Goal: Task Accomplishment & Management: Manage account settings

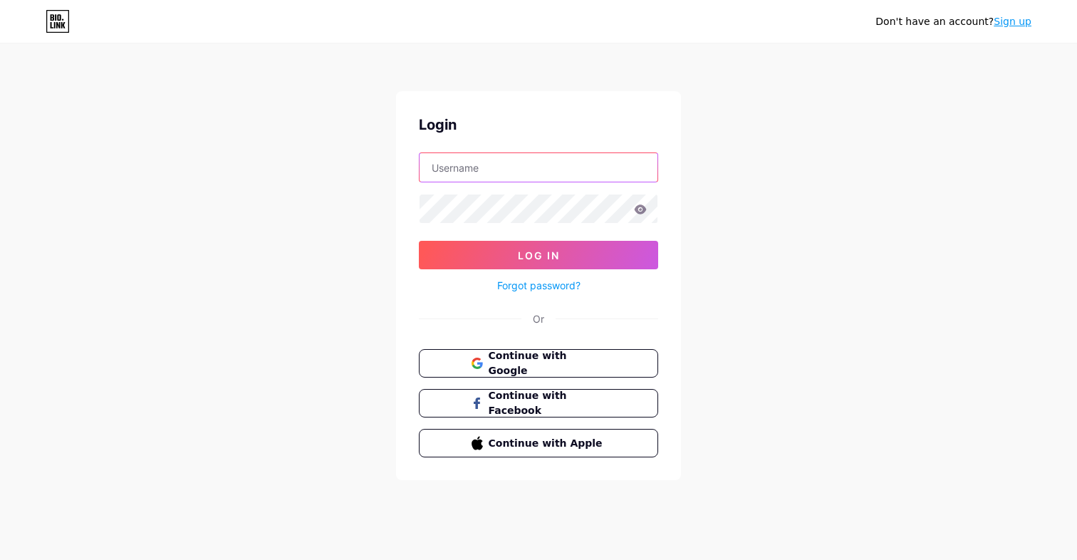
click at [479, 167] on input "text" at bounding box center [539, 167] width 238 height 28
type input "[EMAIL_ADDRESS][DOMAIN_NAME]"
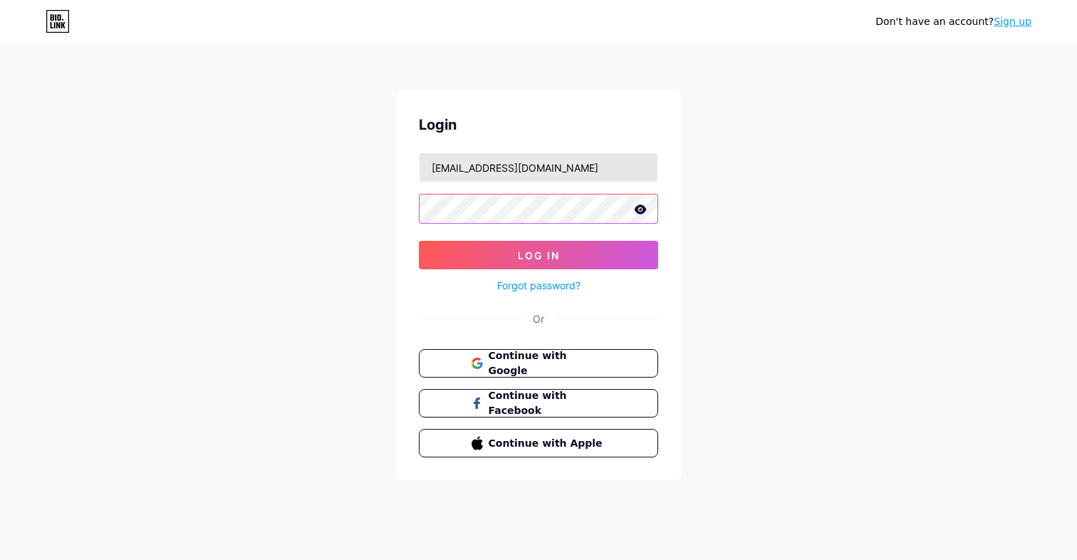
click at [419, 241] on button "Log In" at bounding box center [538, 255] width 239 height 28
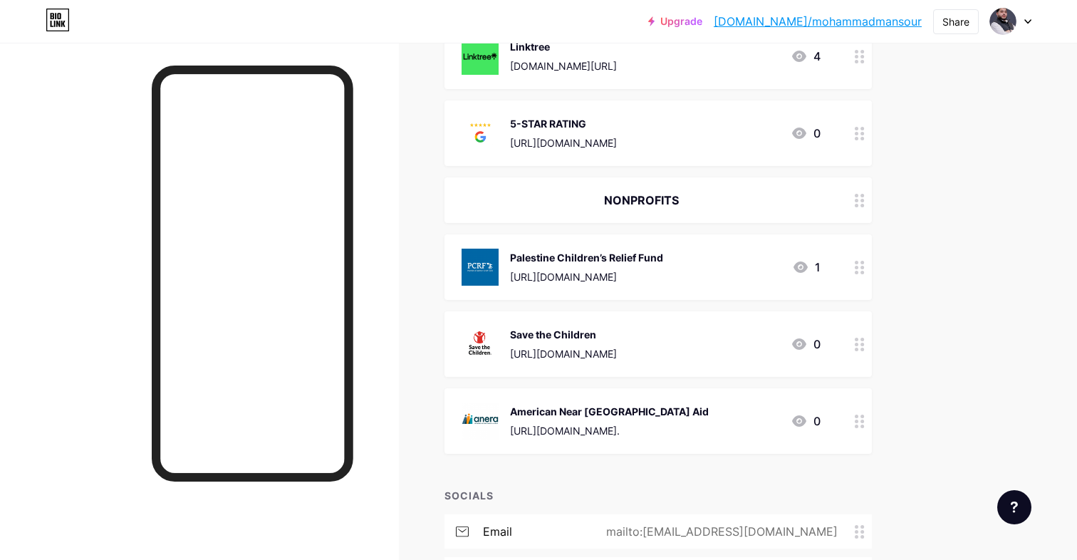
scroll to position [648, 0]
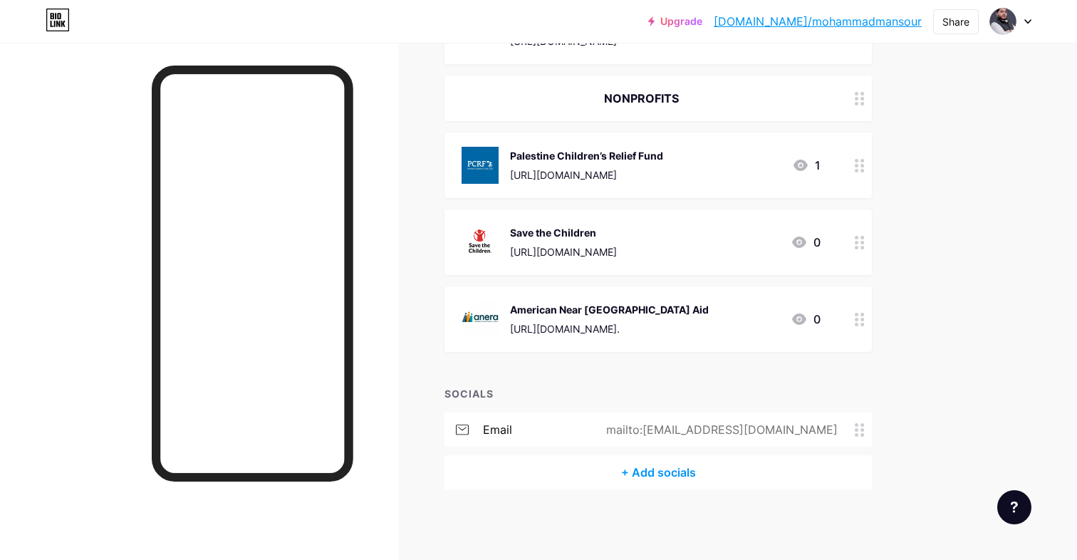
click at [660, 472] on div "+ Add socials" at bounding box center [658, 472] width 427 height 34
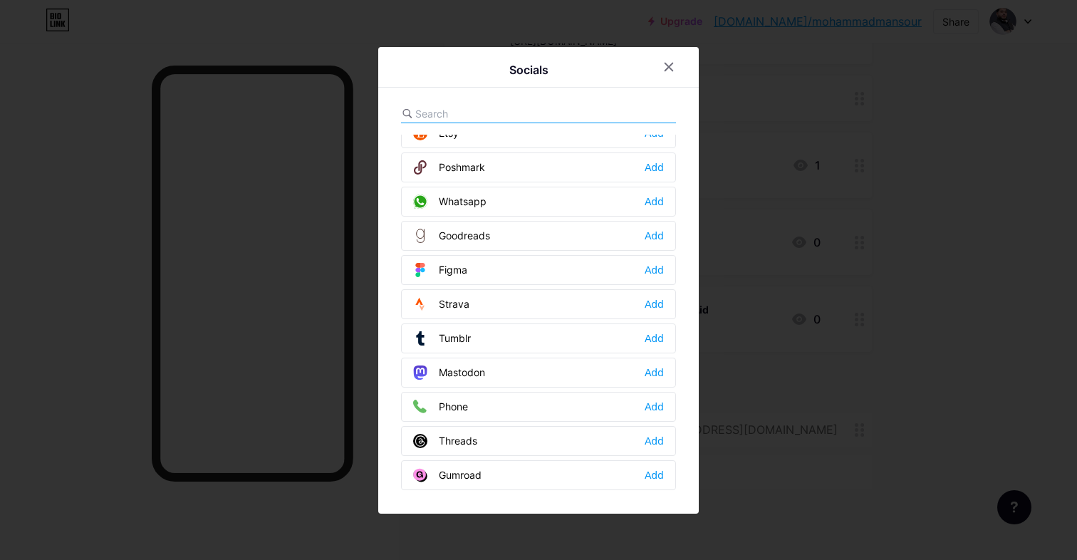
scroll to position [1285, 0]
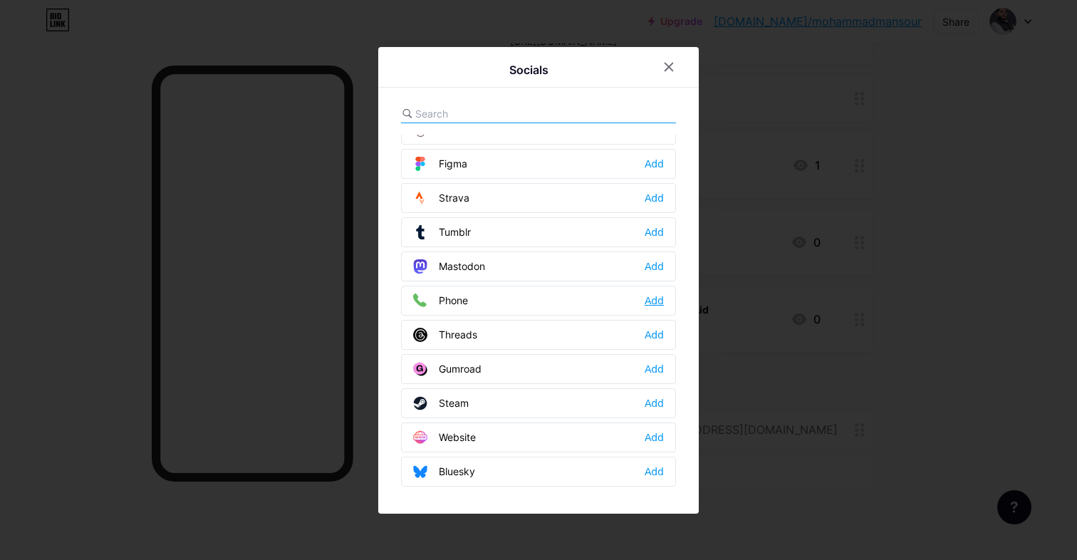
click at [653, 297] on div "Add" at bounding box center [654, 301] width 19 height 14
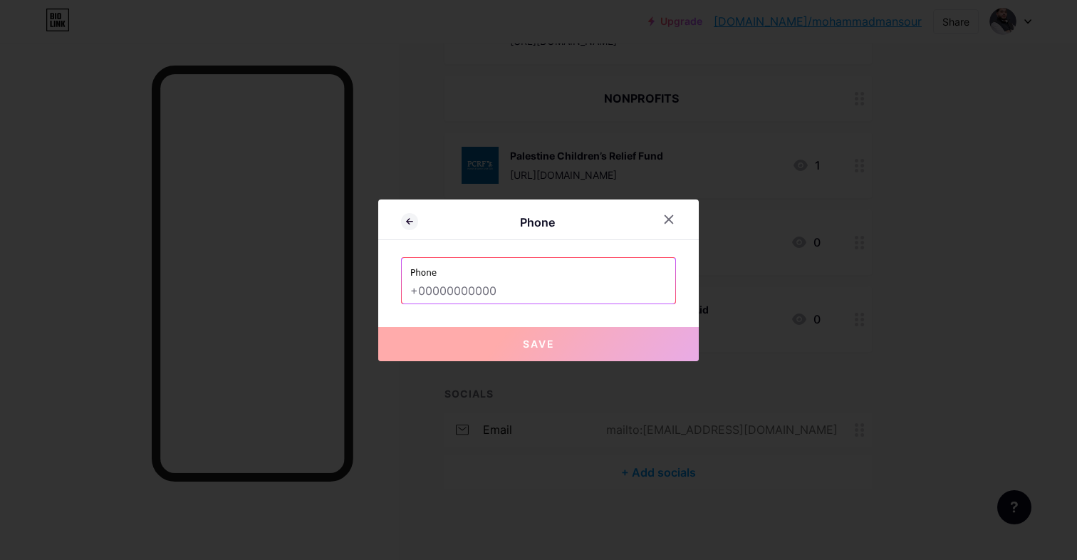
click at [531, 285] on input "text" at bounding box center [538, 291] width 256 height 24
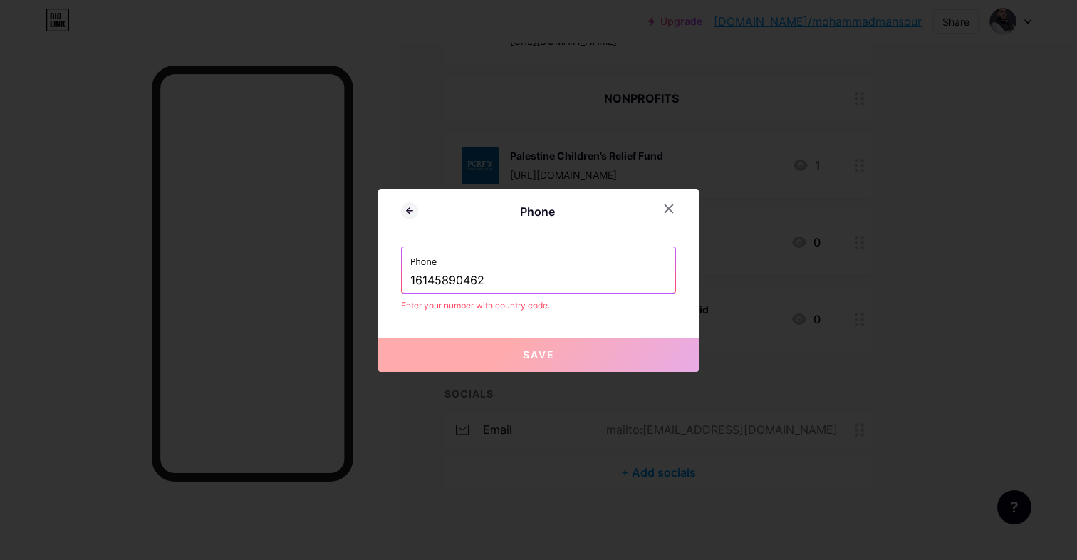
click at [586, 352] on button "Save" at bounding box center [538, 355] width 321 height 34
click at [411, 278] on input "16145890462" at bounding box center [538, 281] width 256 height 24
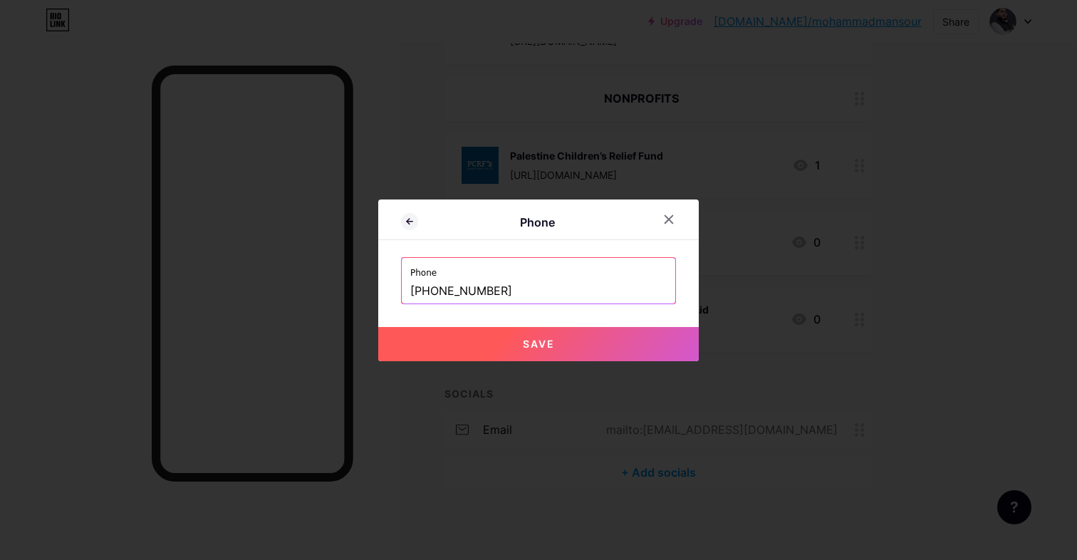
click at [503, 338] on button "Save" at bounding box center [538, 344] width 321 height 34
type input "tel:[PHONE_NUMBER]"
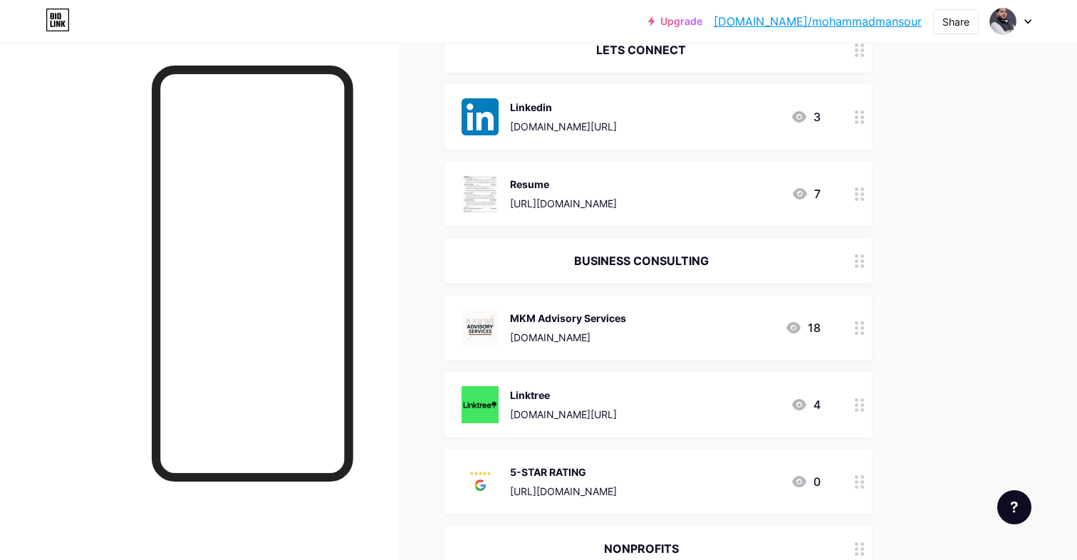
scroll to position [0, 0]
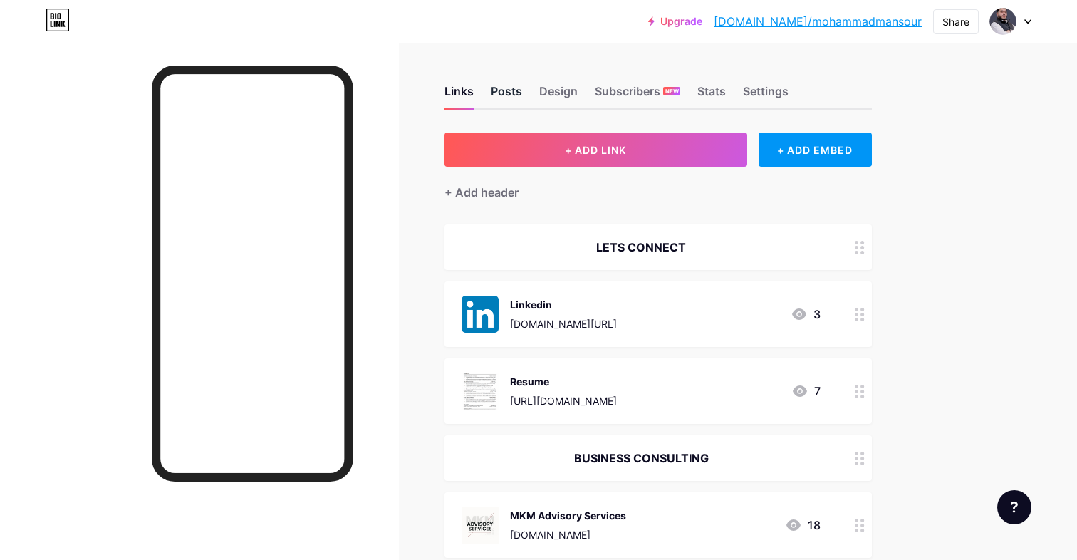
click at [507, 97] on div "Posts" at bounding box center [506, 96] width 31 height 26
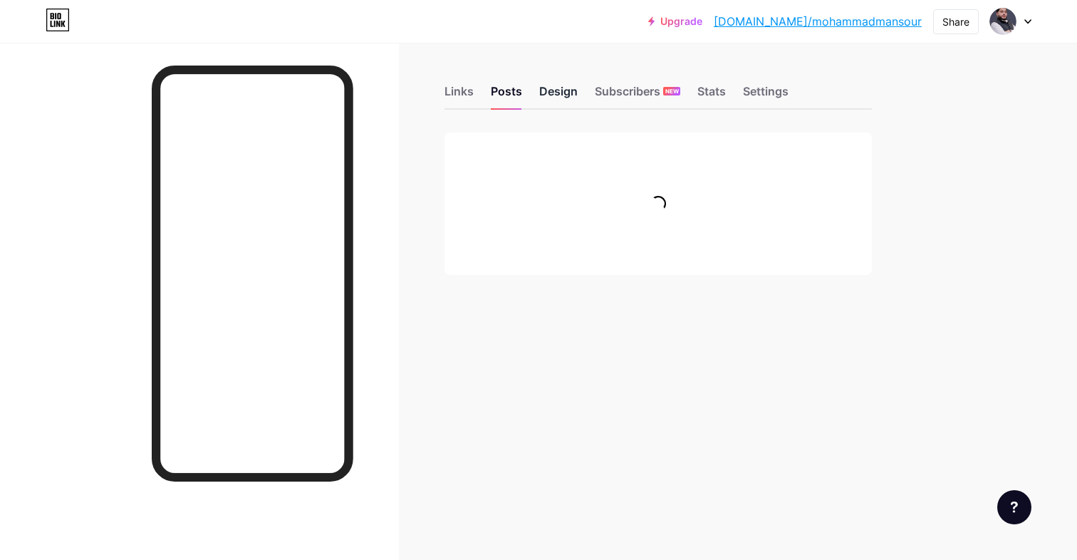
click at [562, 91] on div "Design" at bounding box center [558, 96] width 38 height 26
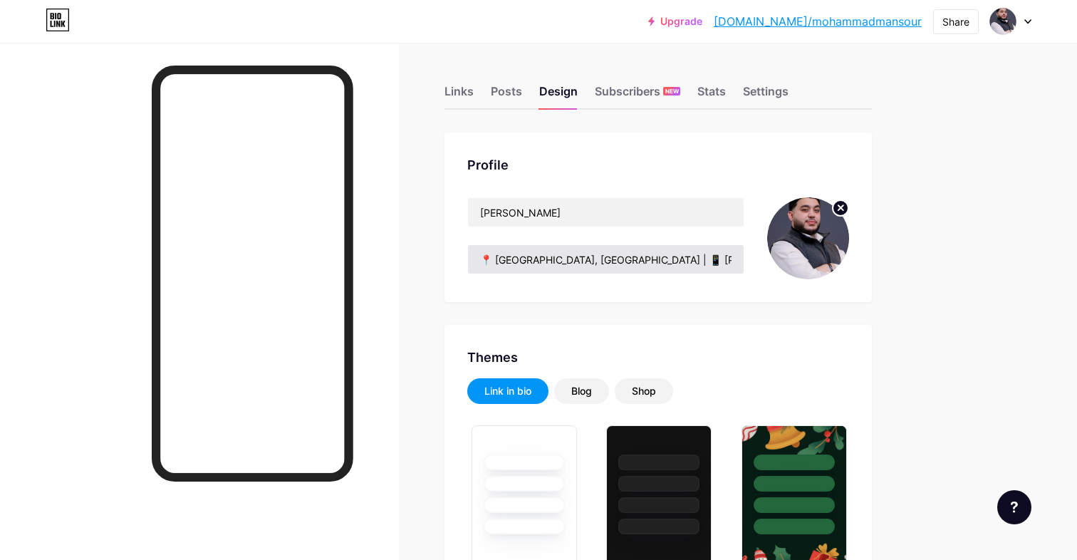
type input "#405e5e"
type input "#fcfcfc"
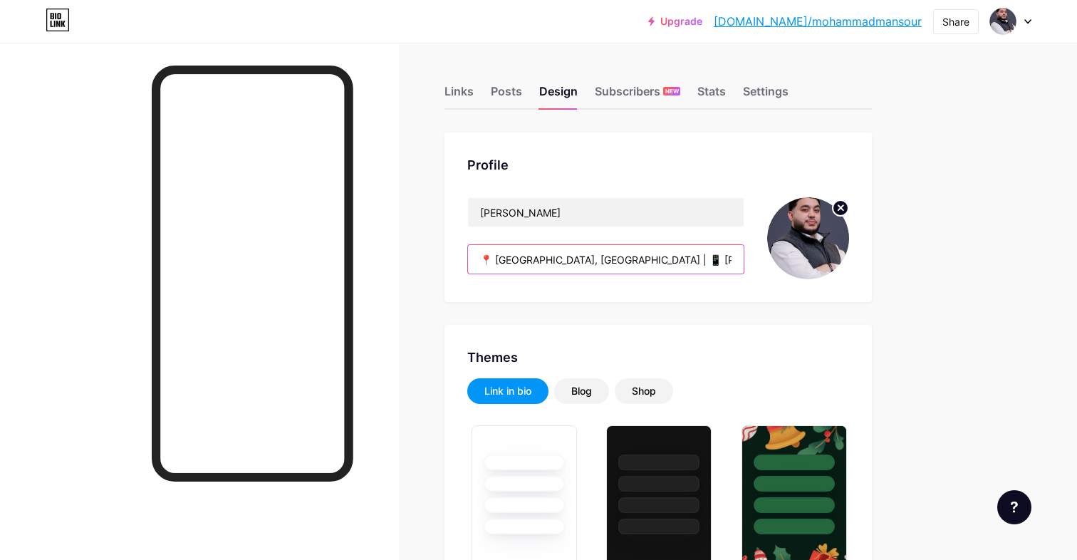
drag, startPoint x: 650, startPoint y: 261, endPoint x: 562, endPoint y: 264, distance: 88.4
click at [562, 264] on input "📍 [GEOGRAPHIC_DATA], [GEOGRAPHIC_DATA] | 📱 [PHONE_NUMBER]" at bounding box center [606, 259] width 276 height 28
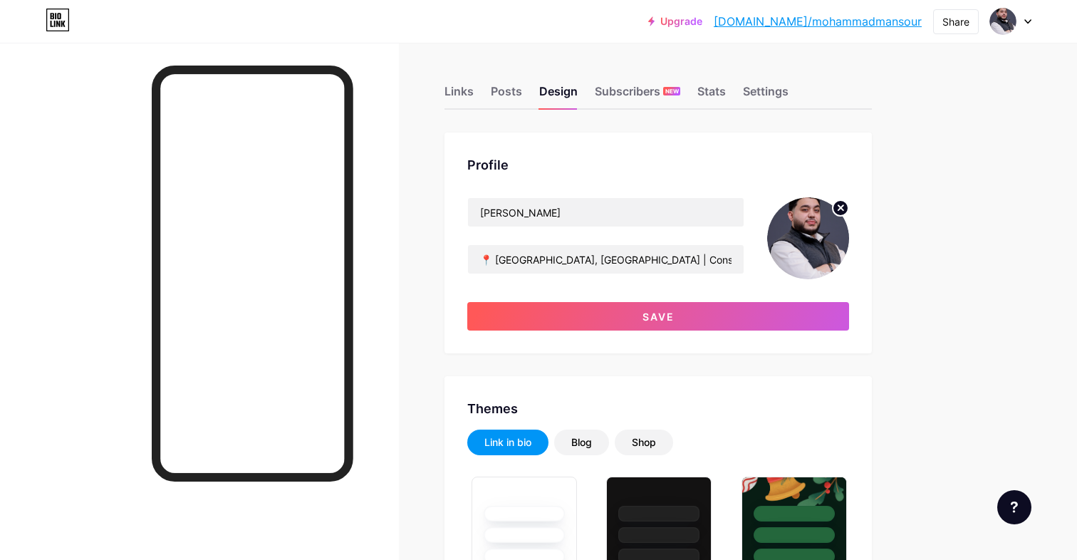
click at [720, 188] on div "Profile [PERSON_NAME] 📍 [GEOGRAPHIC_DATA], [GEOGRAPHIC_DATA] | Consultant Save" at bounding box center [658, 243] width 427 height 221
click at [641, 163] on div "Profile" at bounding box center [658, 164] width 382 height 19
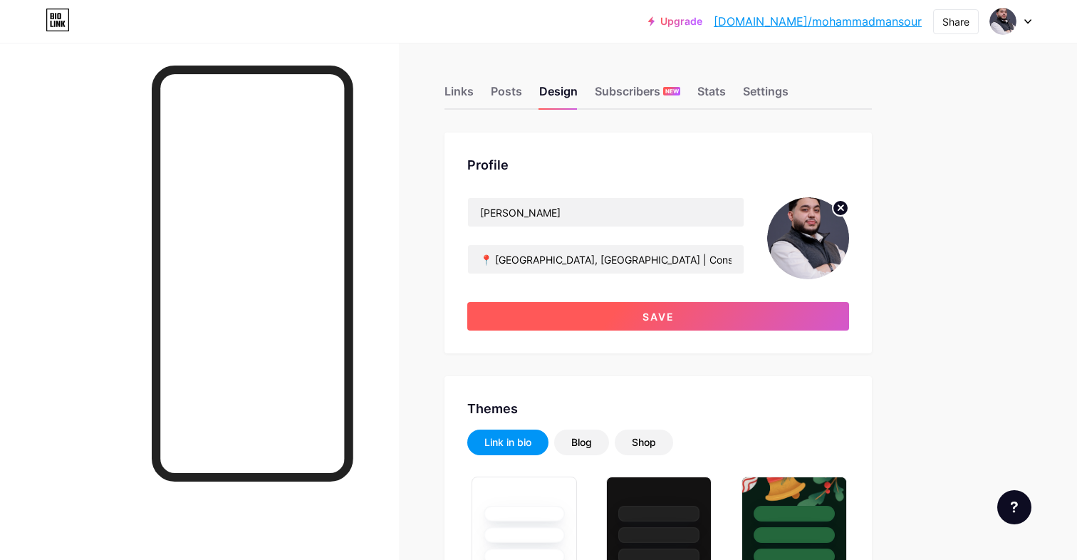
click at [578, 310] on button "Save" at bounding box center [658, 316] width 382 height 28
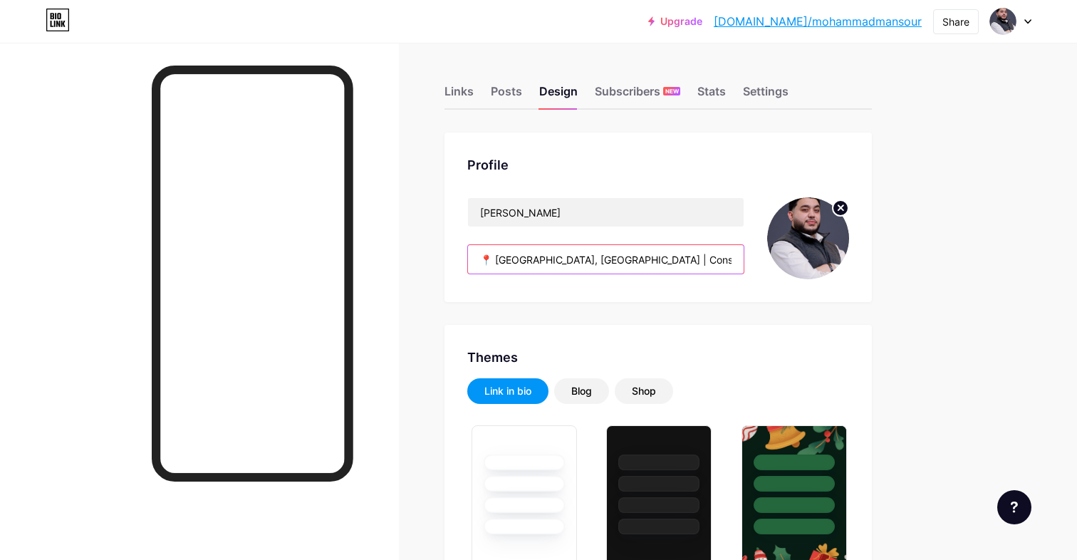
click at [619, 262] on input "📍 [GEOGRAPHIC_DATA], [GEOGRAPHIC_DATA] | Consultant" at bounding box center [606, 259] width 276 height 28
click at [559, 262] on input "📍 [GEOGRAPHIC_DATA], [GEOGRAPHIC_DATA] | Consultant" at bounding box center [606, 259] width 276 height 28
paste input "💭"
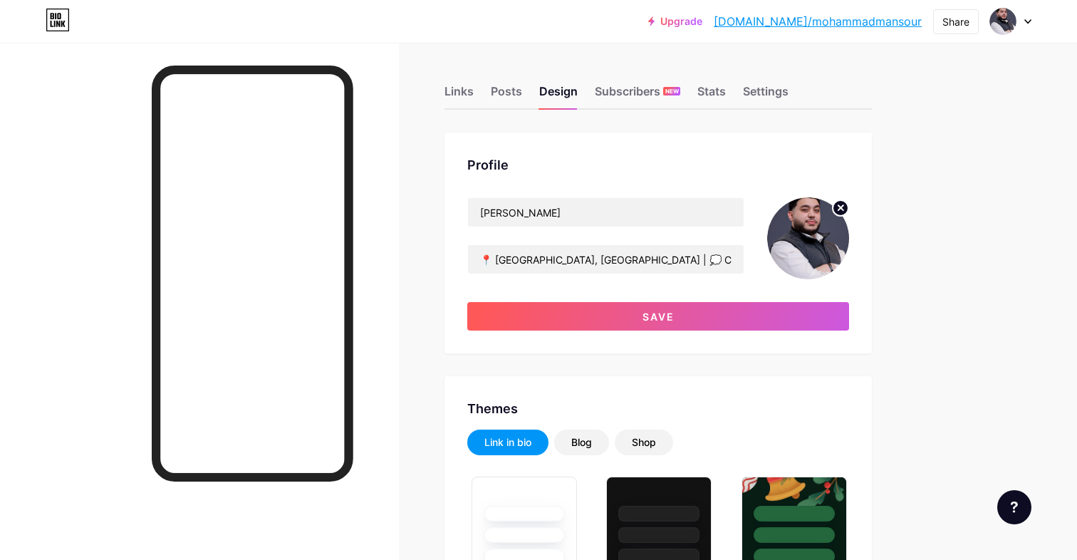
click at [618, 291] on div "[PERSON_NAME] 📍 [GEOGRAPHIC_DATA], [GEOGRAPHIC_DATA] | 💭 Consultant Save" at bounding box center [658, 263] width 382 height 133
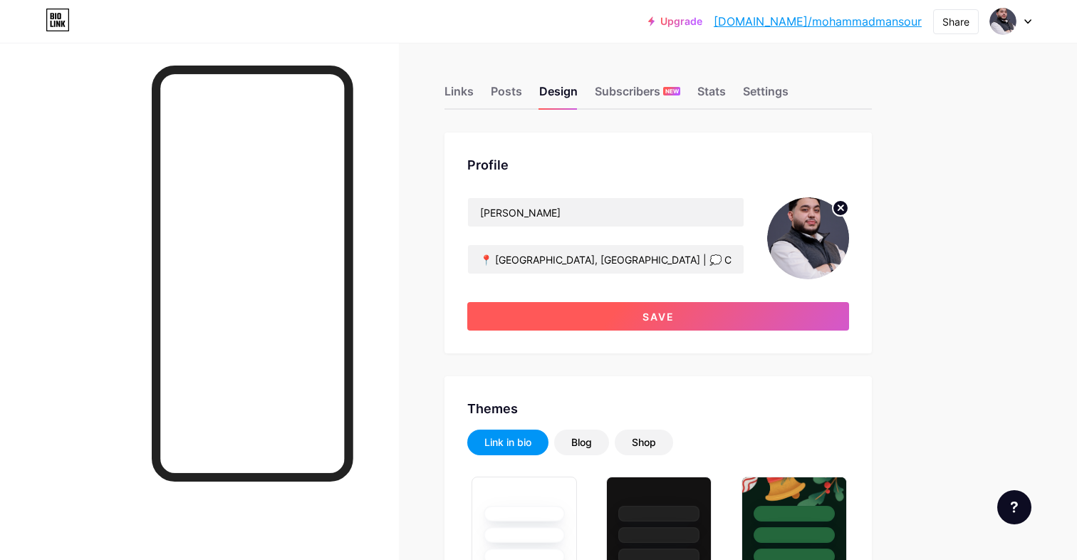
click at [618, 311] on button "Save" at bounding box center [658, 316] width 382 height 28
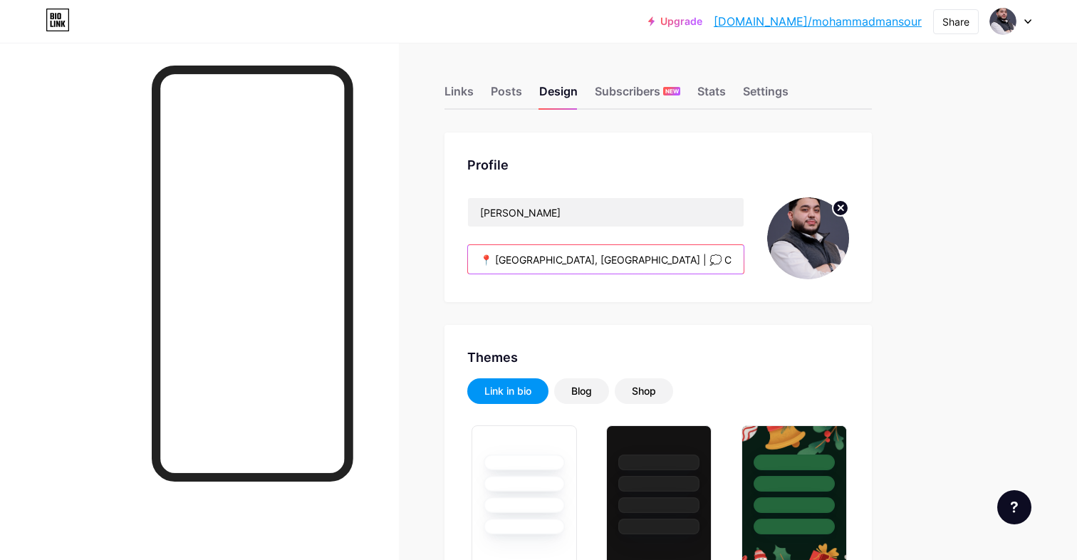
click at [566, 261] on input "📍 [GEOGRAPHIC_DATA], [GEOGRAPHIC_DATA] | 💭 Consultant" at bounding box center [606, 259] width 276 height 28
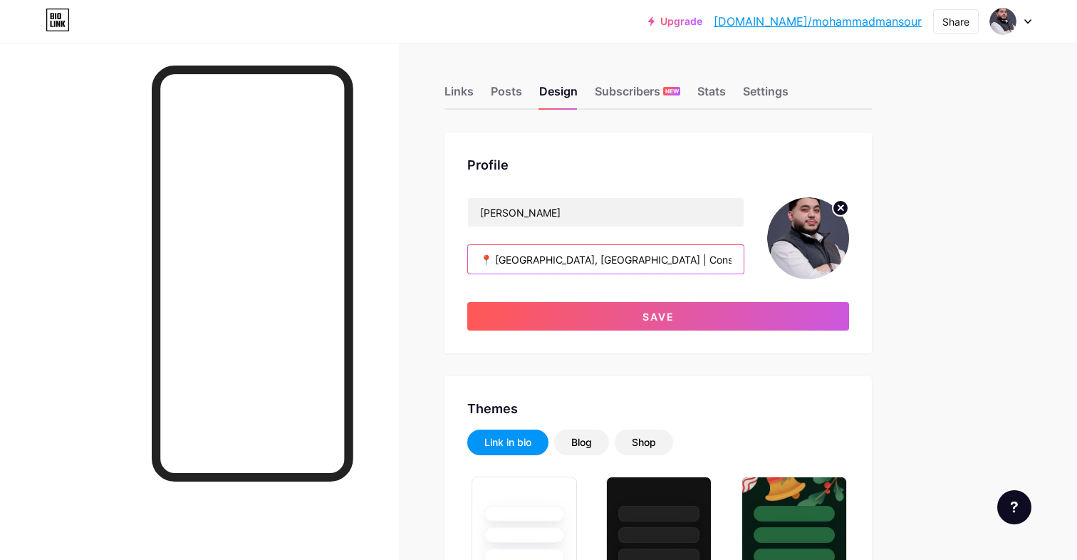
paste input "🤝"
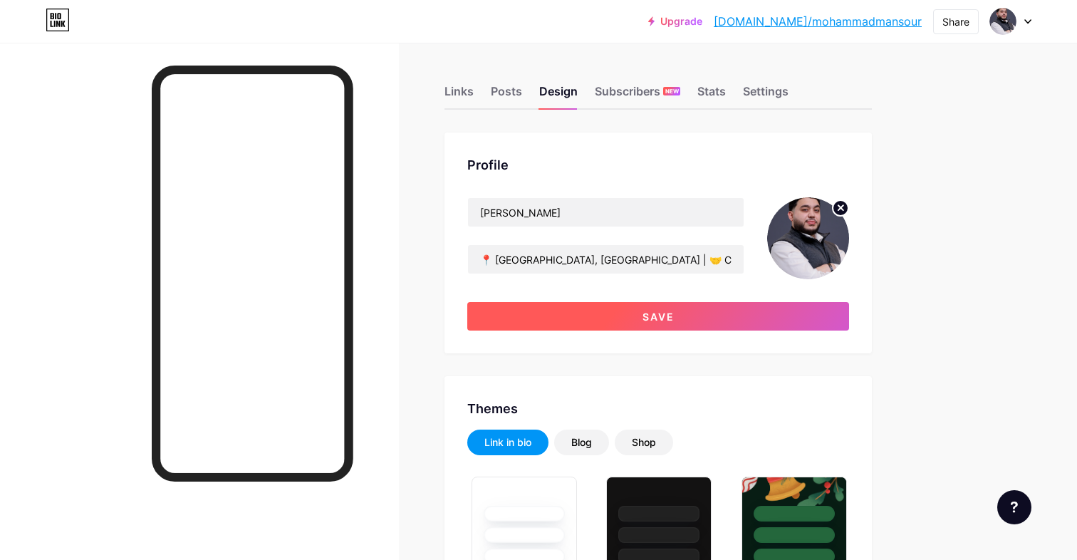
click at [586, 321] on button "Save" at bounding box center [658, 316] width 382 height 28
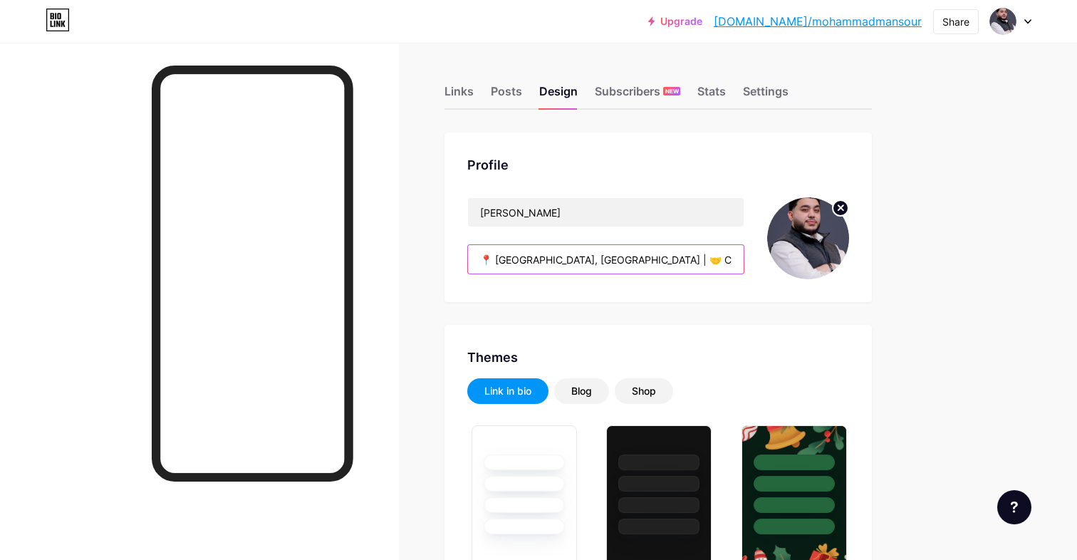
click at [583, 261] on input "📍 [GEOGRAPHIC_DATA], [GEOGRAPHIC_DATA] | 🤝 Consultant" at bounding box center [606, 259] width 276 height 28
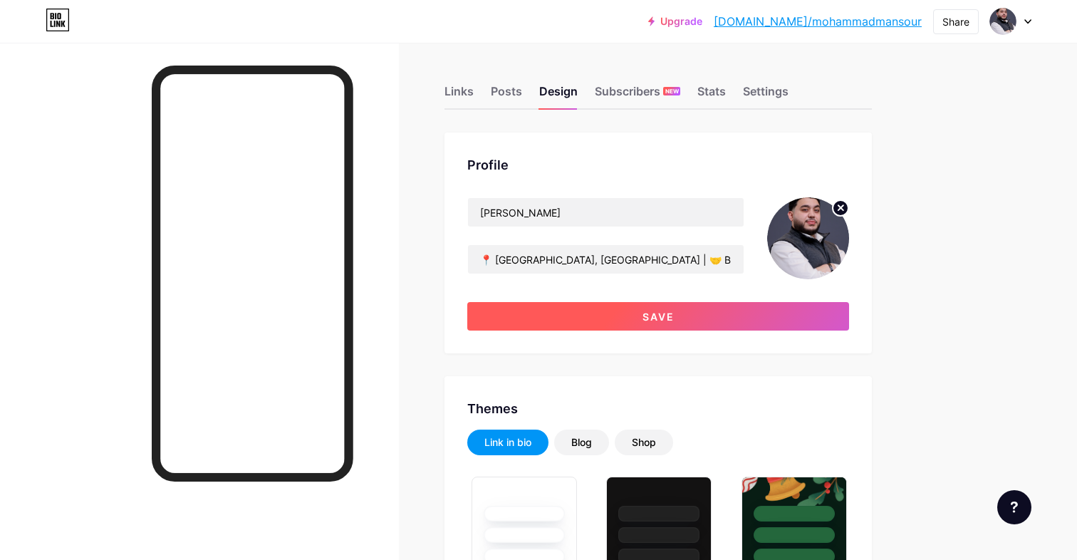
click at [611, 306] on button "Save" at bounding box center [658, 316] width 382 height 28
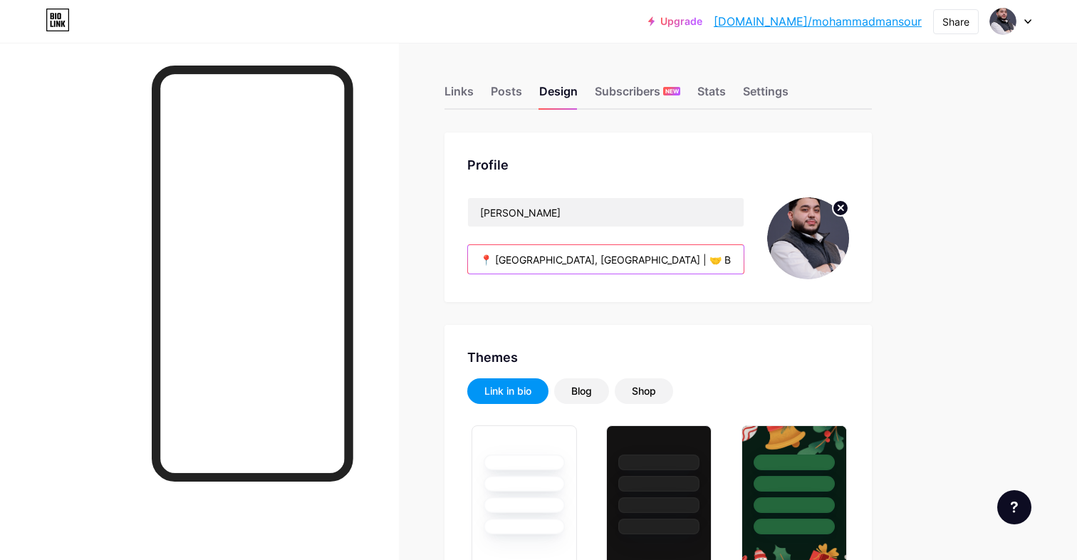
click at [593, 259] on input "📍 [GEOGRAPHIC_DATA], [GEOGRAPHIC_DATA] | 🤝 Business Consulting" at bounding box center [606, 259] width 276 height 28
click at [638, 256] on input "📍 [GEOGRAPHIC_DATA], [GEOGRAPHIC_DATA] | 🤝 Business Consulting" at bounding box center [606, 259] width 276 height 28
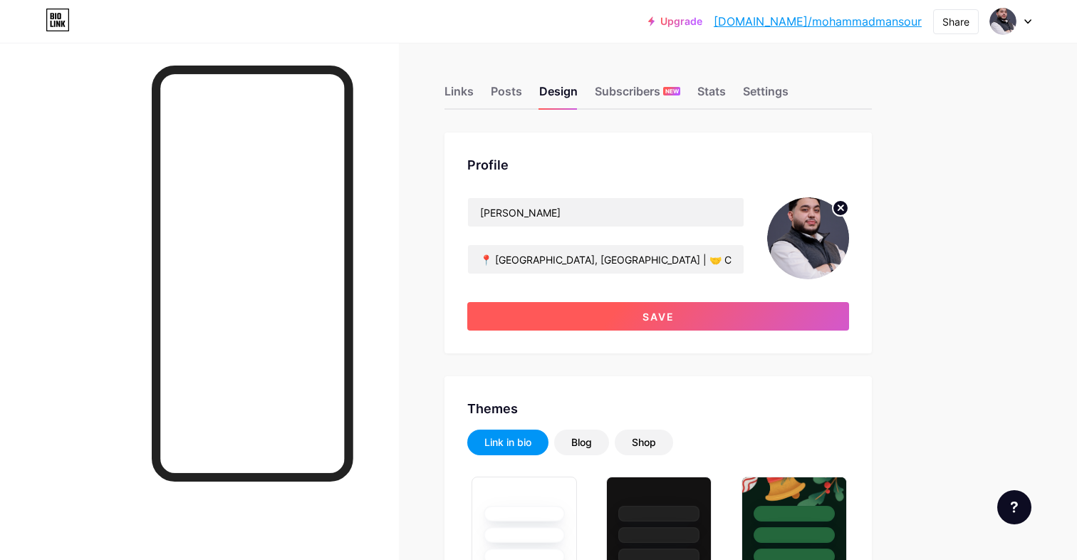
click at [717, 324] on button "Save" at bounding box center [658, 316] width 382 height 28
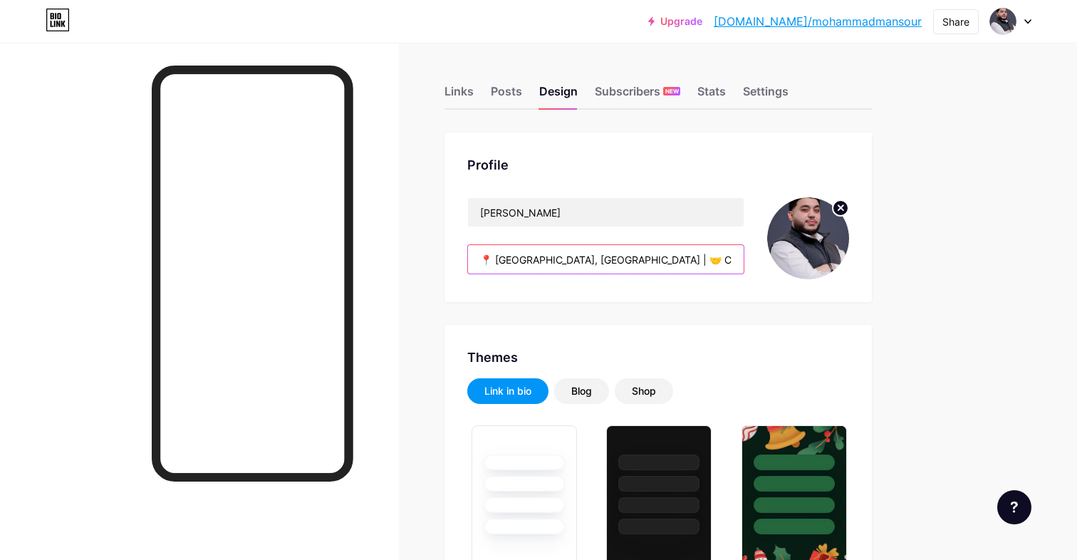
click at [561, 260] on input "📍 [GEOGRAPHIC_DATA], [GEOGRAPHIC_DATA] | 🤝 Consultant" at bounding box center [606, 259] width 276 height 28
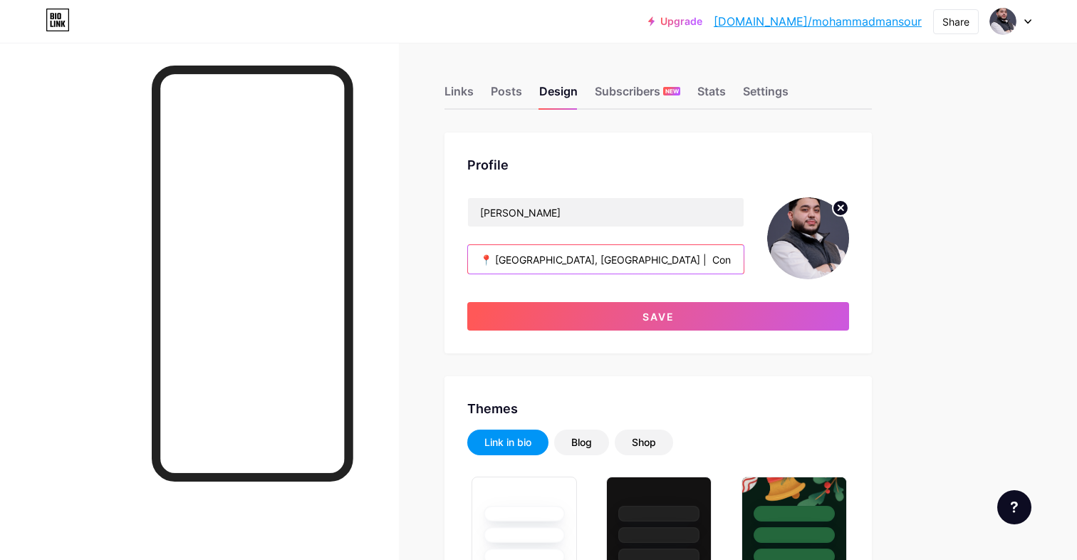
paste input "👨‍💼"
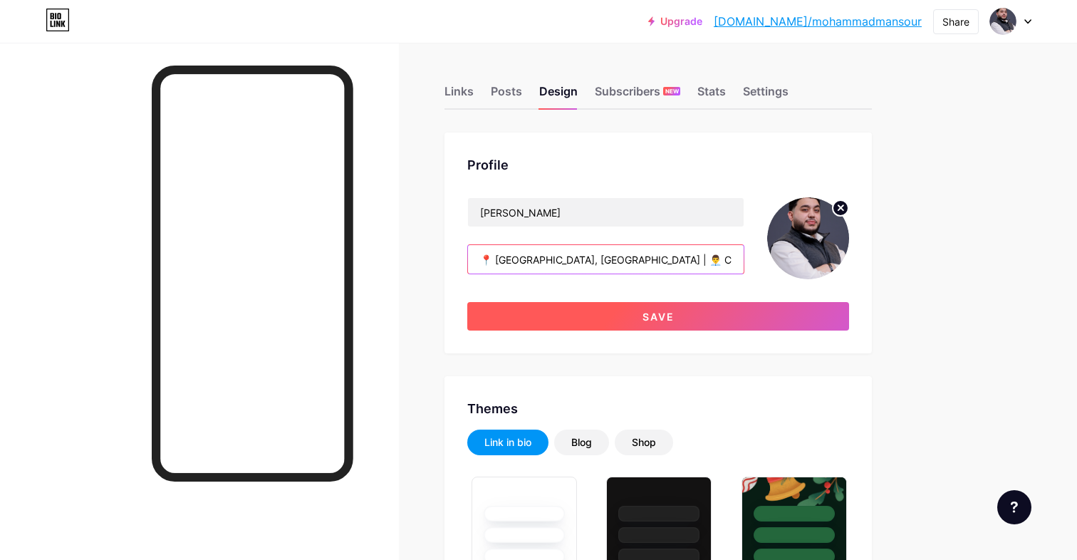
type input "📍 [GEOGRAPHIC_DATA], [GEOGRAPHIC_DATA] | 👨‍💼 Consultant"
click at [592, 313] on button "Save" at bounding box center [658, 316] width 382 height 28
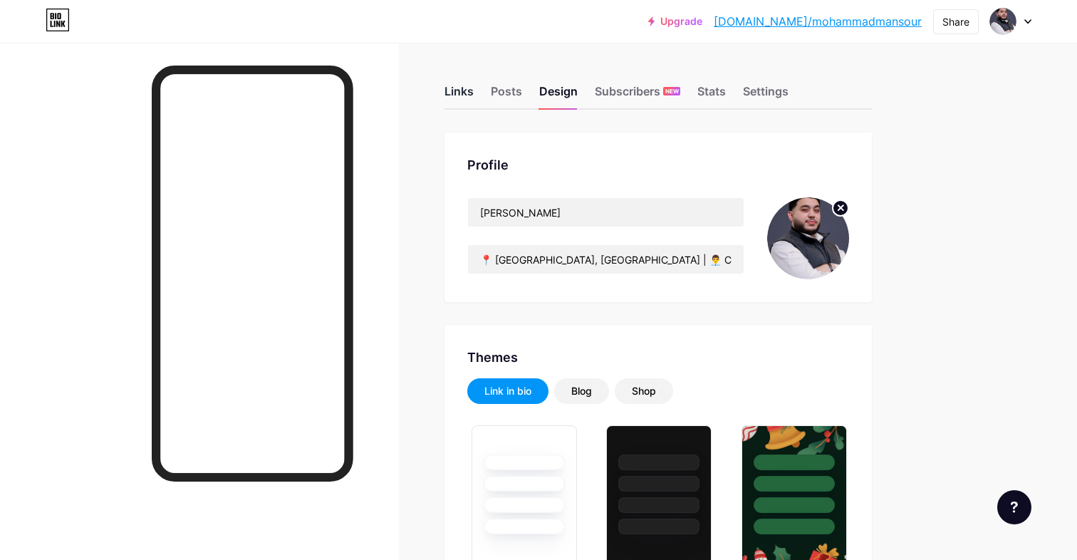
click at [464, 90] on div "Links" at bounding box center [459, 96] width 29 height 26
